Goal: Browse casually: Explore the website without a specific task or goal

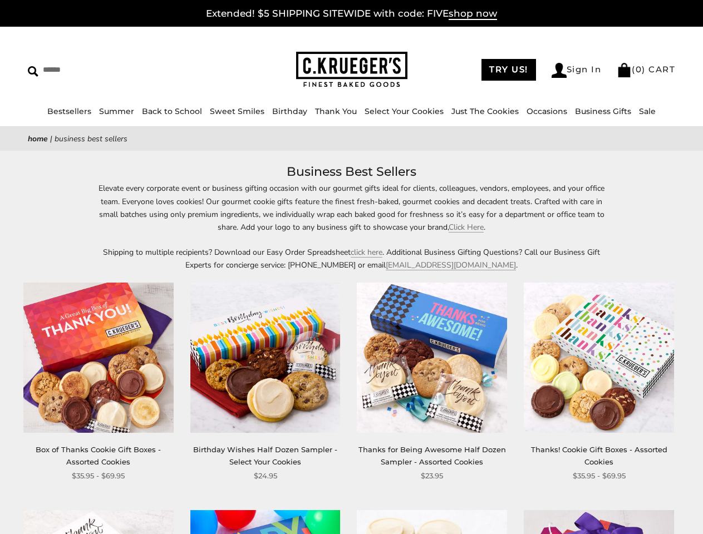
click at [351, 267] on p "Shipping to multiple recipients? Download our Easy Order Spreadsheet click here…" at bounding box center [352, 259] width 512 height 26
click at [542, 111] on link "Occasions" at bounding box center [546, 111] width 41 height 10
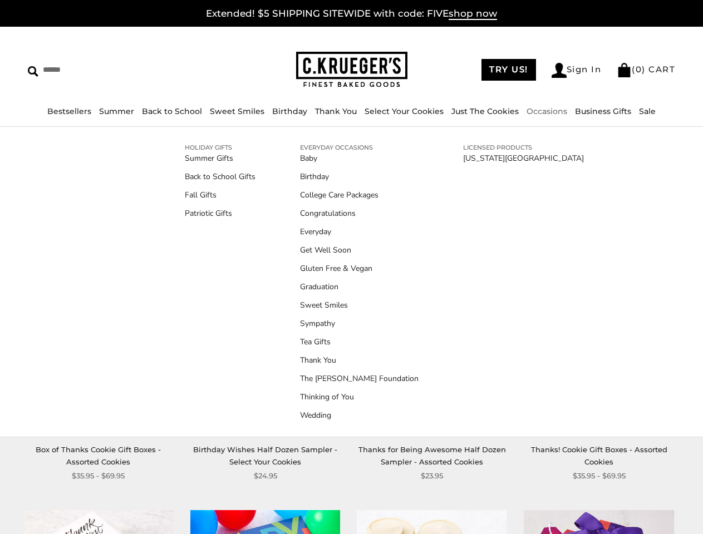
click at [351, 348] on div "**********" at bounding box center [423, 382] width 167 height 199
